Goal: Information Seeking & Learning: Check status

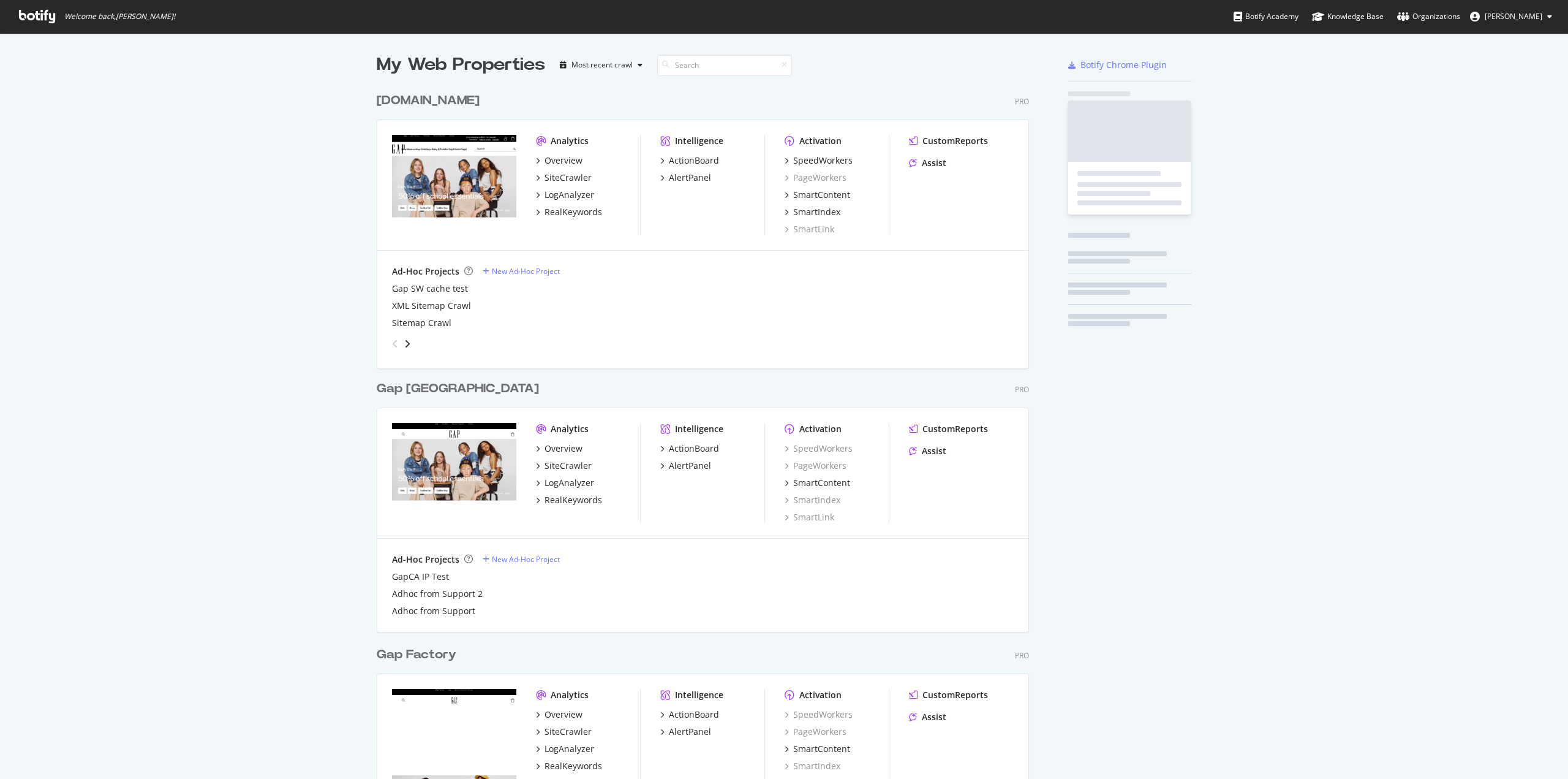
scroll to position [769, 1549]
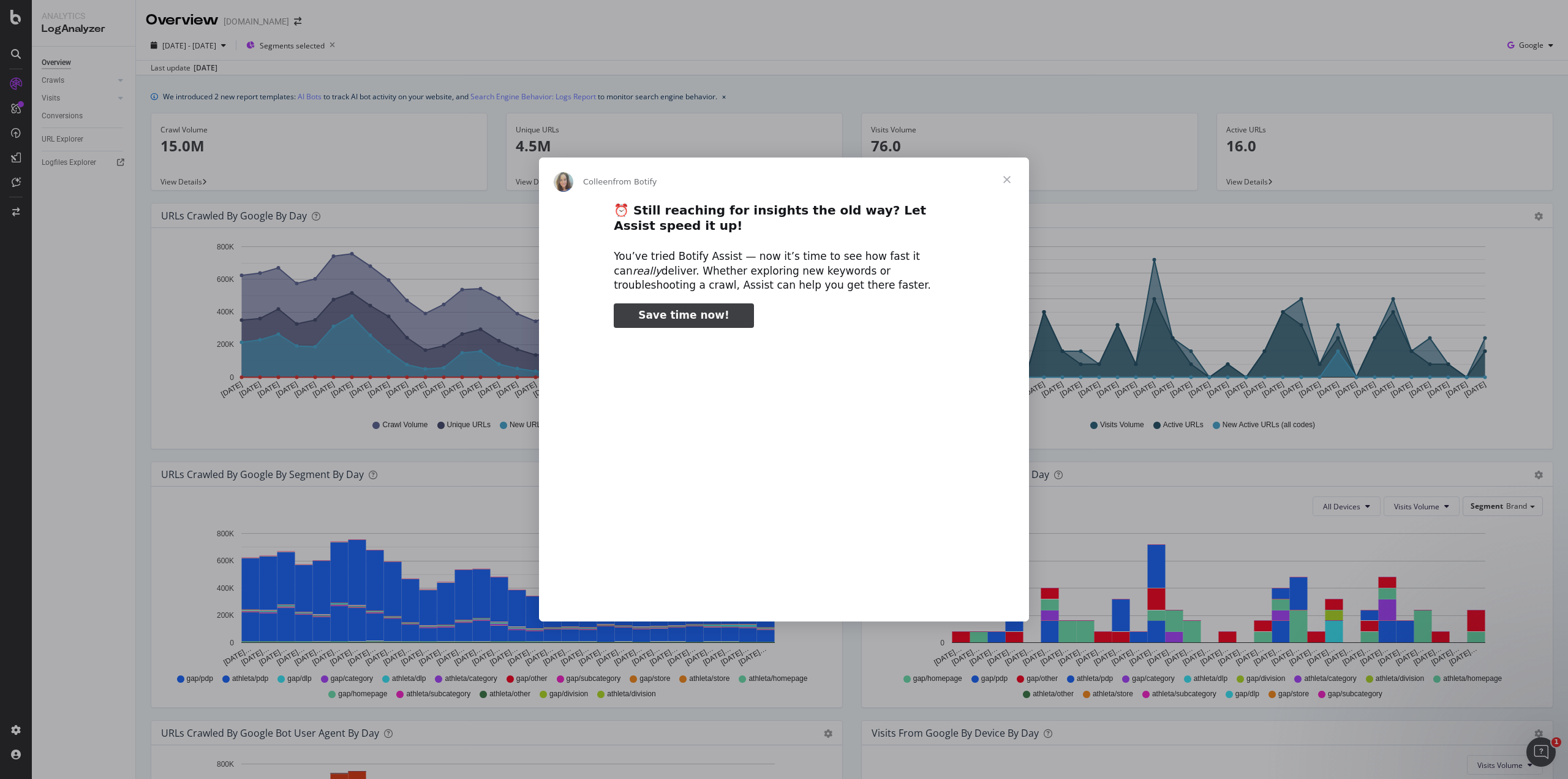
type input "527858"
click at [1002, 181] on span "Close" at bounding box center [1007, 179] width 44 height 44
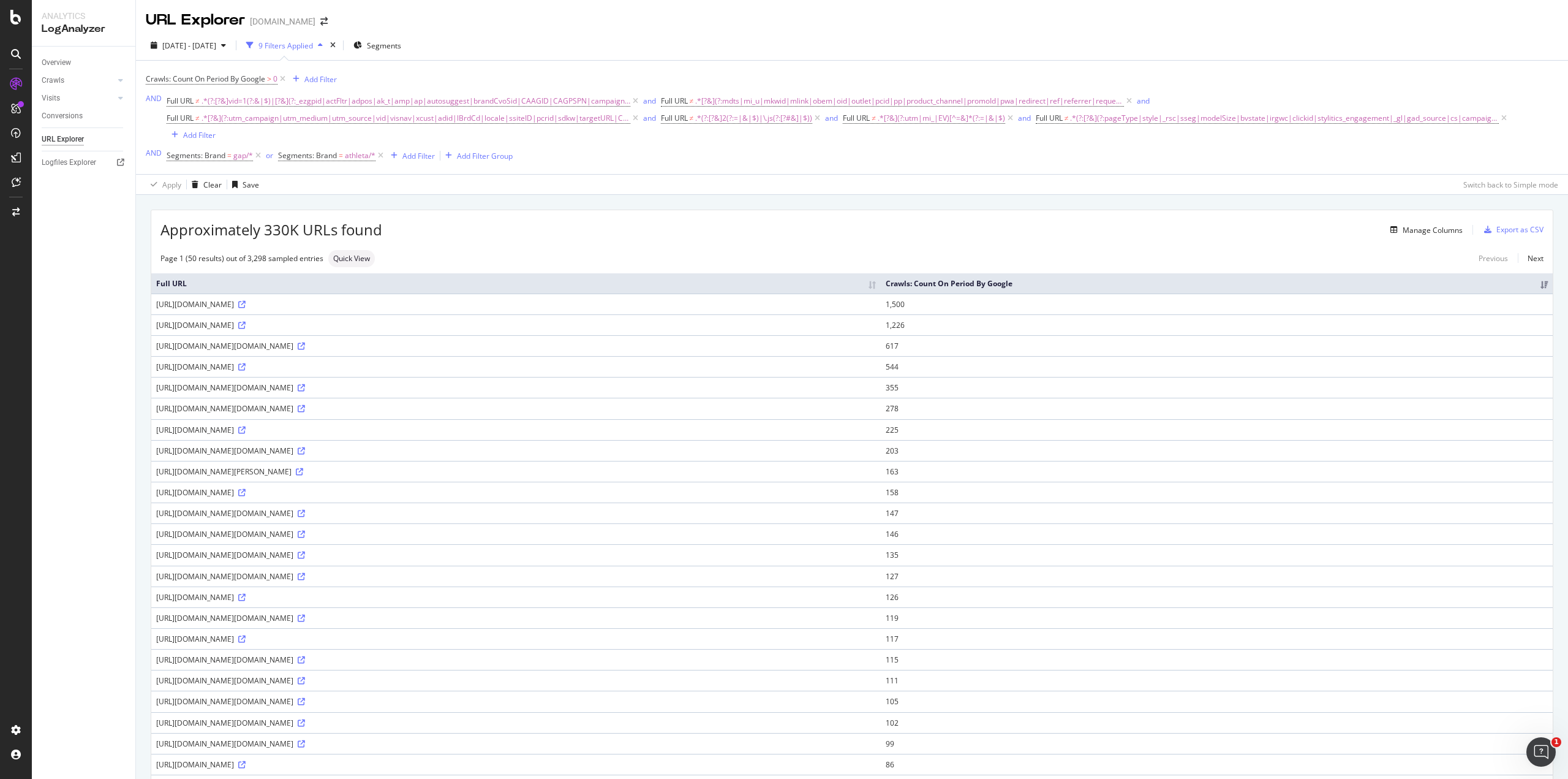
click at [1074, 18] on div "URL Explorer Gap.com" at bounding box center [852, 15] width 1432 height 31
click at [988, 48] on div "2025 Apr. 1st - Apr. 30th 9 Filters Applied Segments" at bounding box center [852, 48] width 1432 height 25
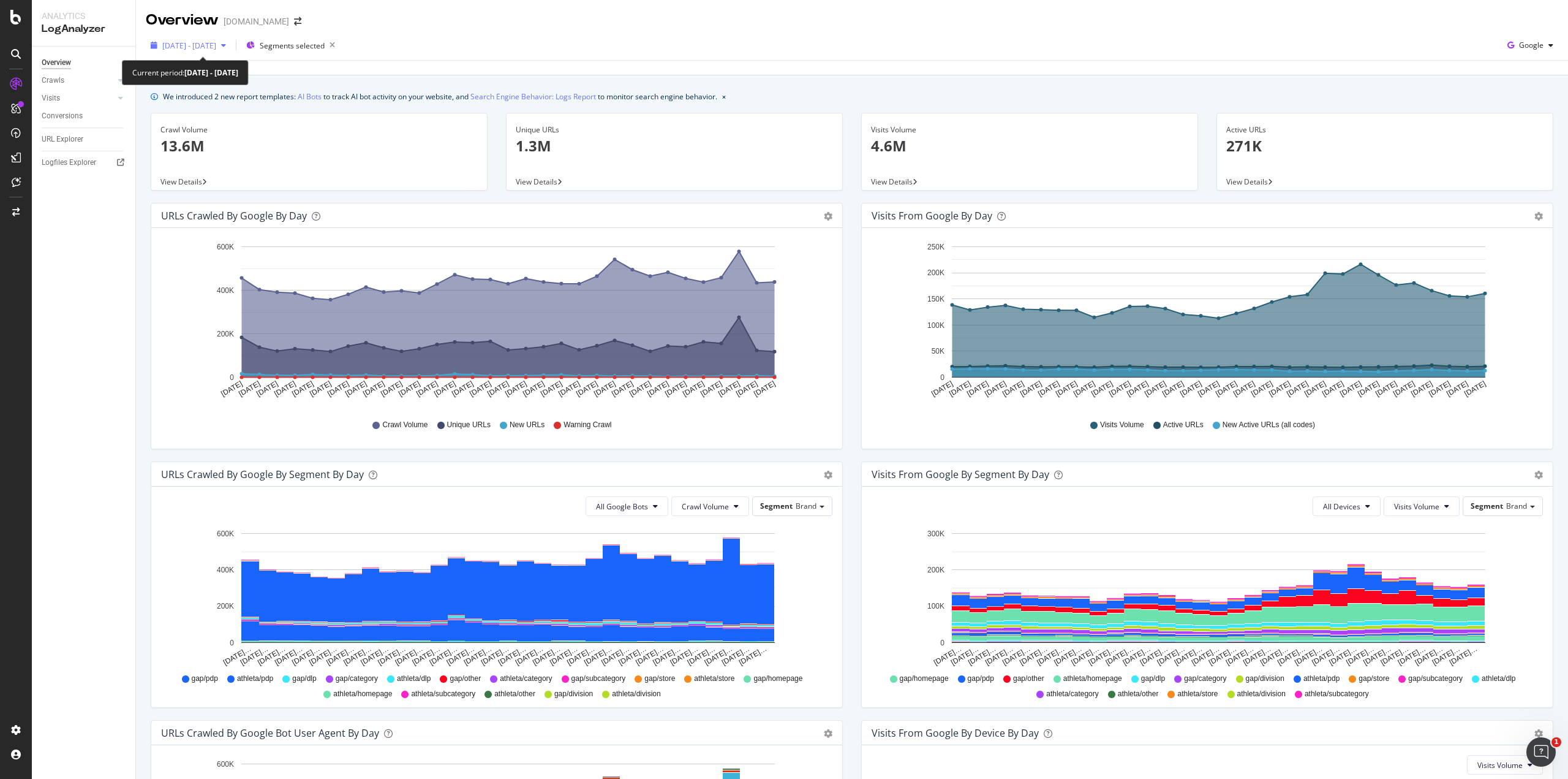
click at [181, 46] on span "[DATE] - [DATE]" at bounding box center [189, 46] width 54 height 10
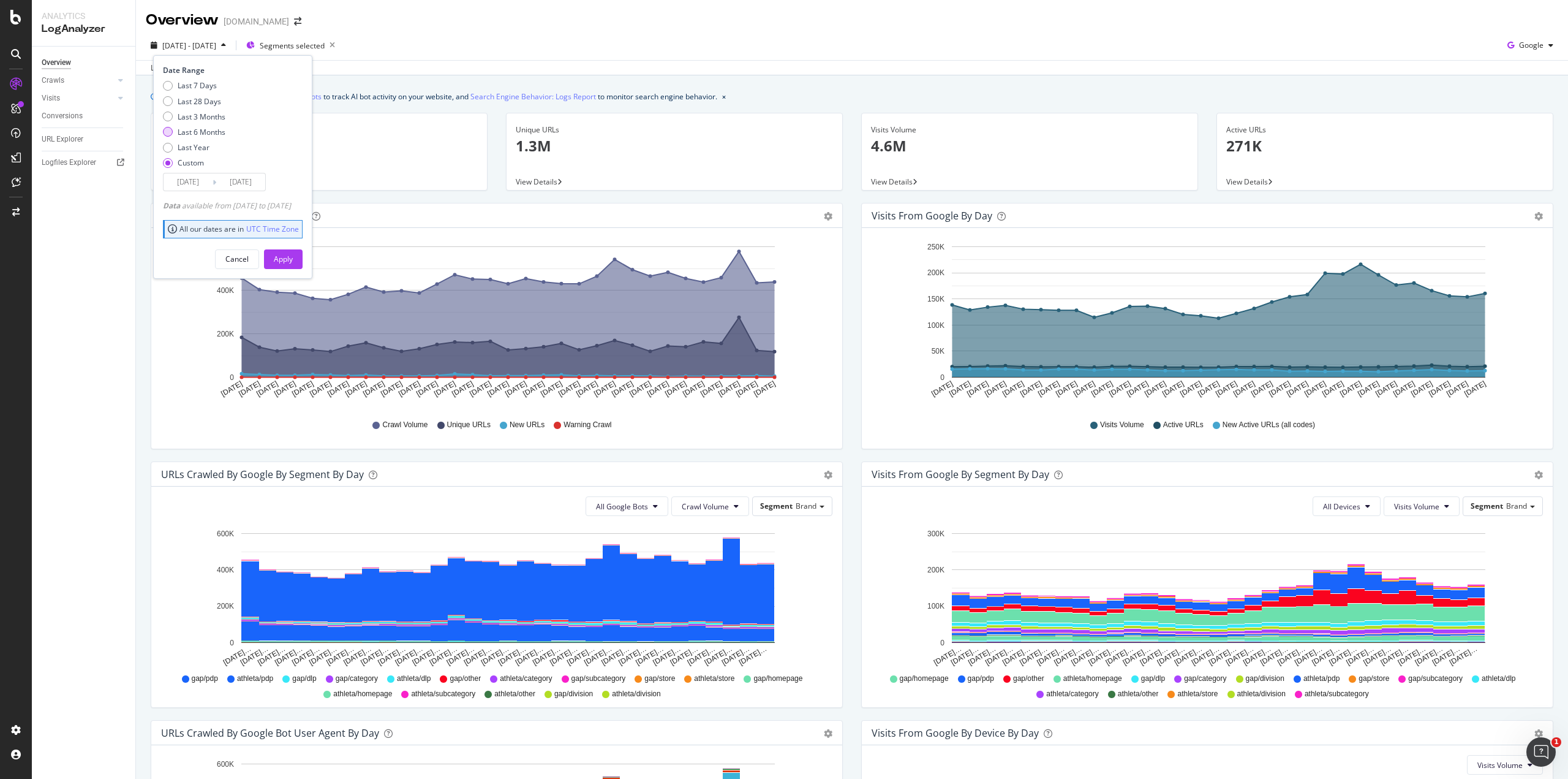
click at [172, 132] on div "Last 6 Months" at bounding box center [167, 131] width 10 height 10
type input "2025/03/29"
type input "2025/09/28"
click at [291, 258] on button "Apply" at bounding box center [283, 259] width 39 height 20
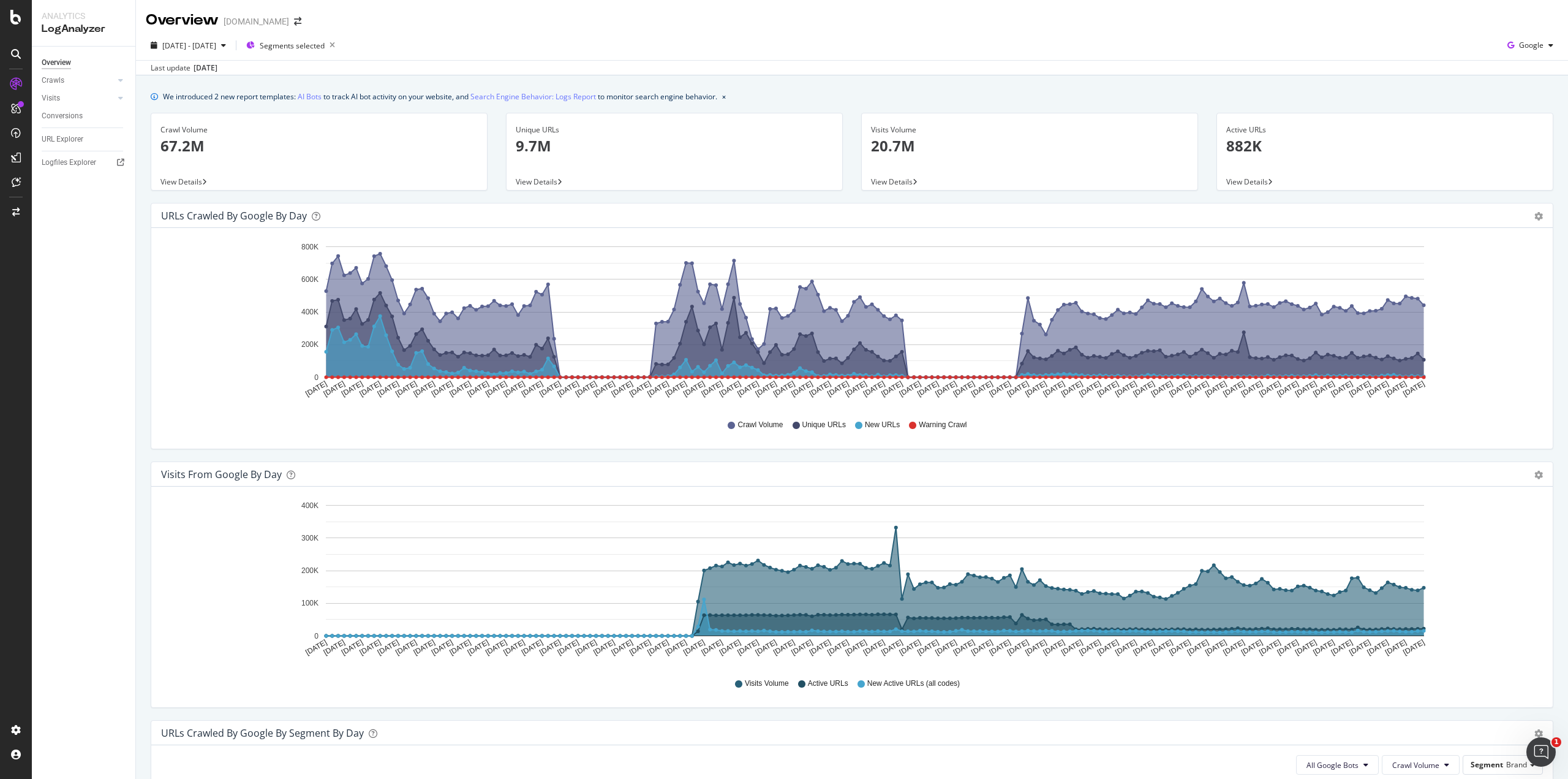
click at [1497, 397] on icon "Mar 29 2025 Apr 01 2025 Apr 04 2025 Apr 07 2025 Apr 10 2025 Apr 13 2025 Apr 16 …" at bounding box center [847, 323] width 1373 height 170
